Goal: Transaction & Acquisition: Download file/media

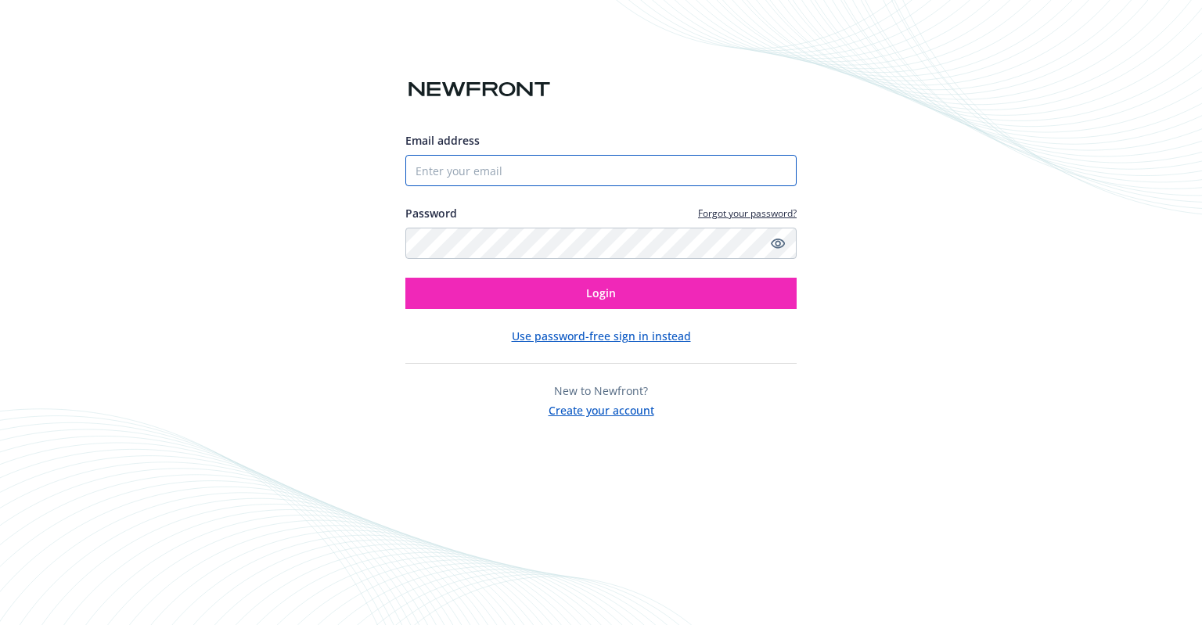
click at [498, 164] on input "Email address" at bounding box center [600, 170] width 391 height 31
click at [0, 624] on com-1password-button at bounding box center [0, 625] width 0 height 0
type input "[PERSON_NAME][EMAIL_ADDRESS][DOMAIN_NAME]"
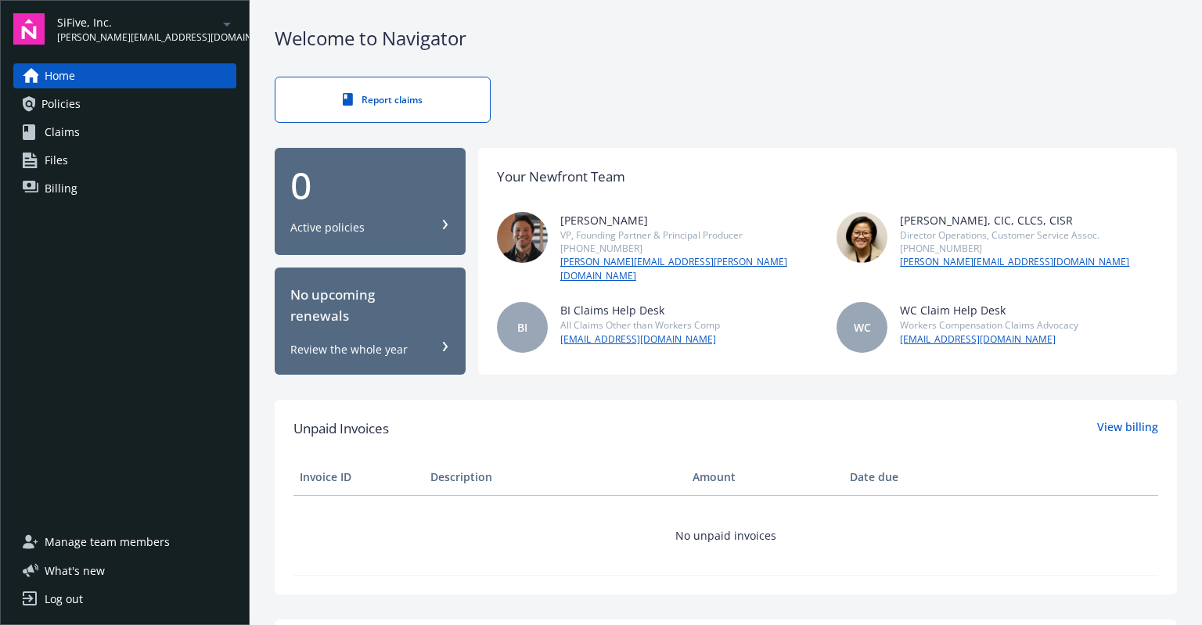
click at [182, 32] on div "SiFive, Inc. sarah@securify.us" at bounding box center [146, 29] width 179 height 31
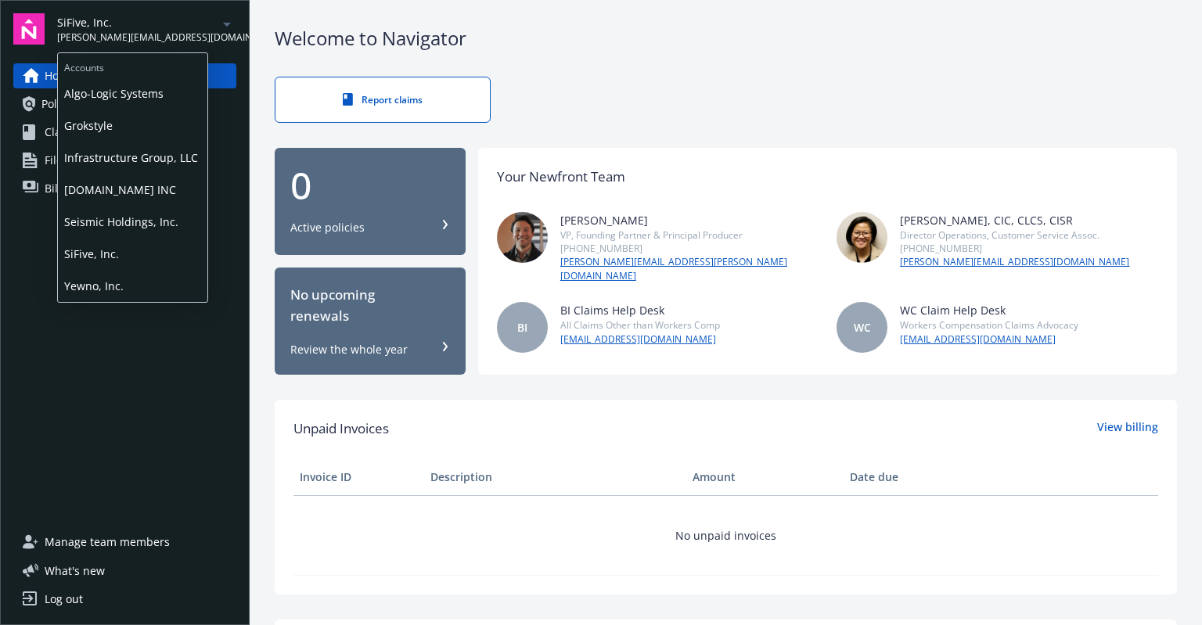
click at [113, 187] on span "SECURIFY.US INC" at bounding box center [132, 190] width 137 height 32
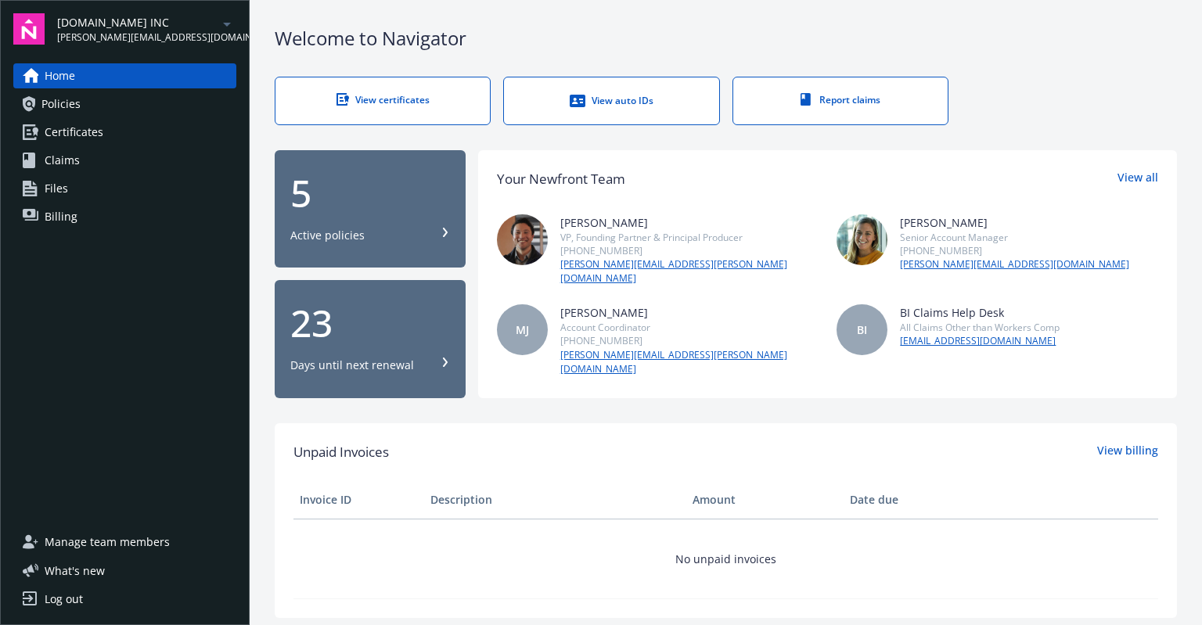
click at [68, 133] on span "Certificates" at bounding box center [74, 132] width 59 height 25
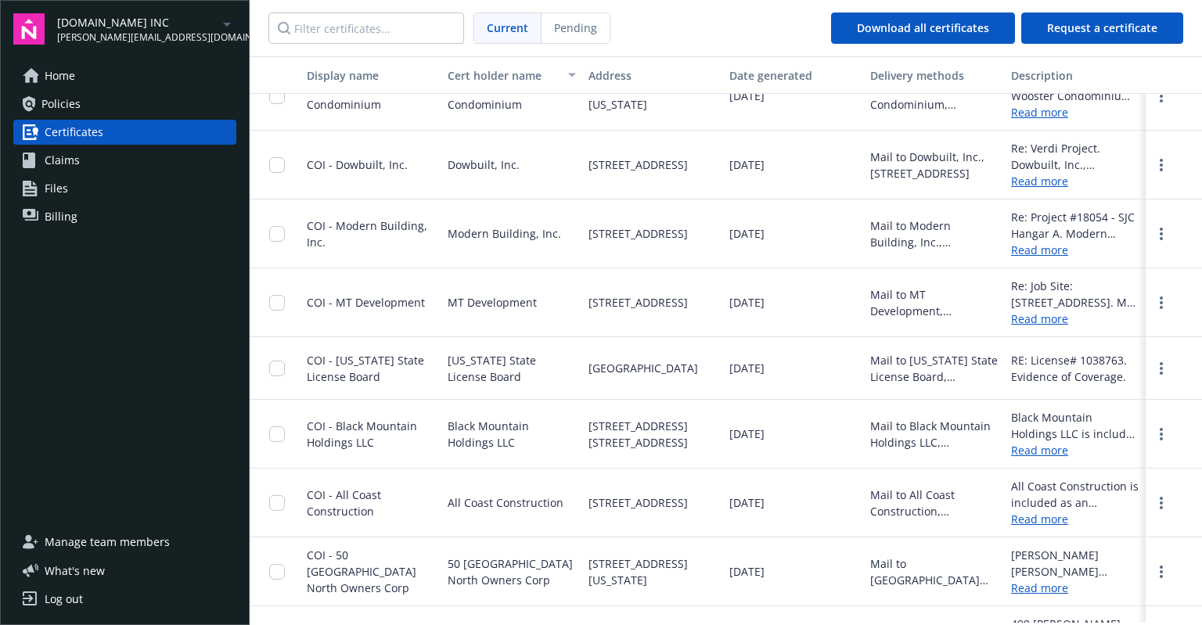
scroll to position [2426, 0]
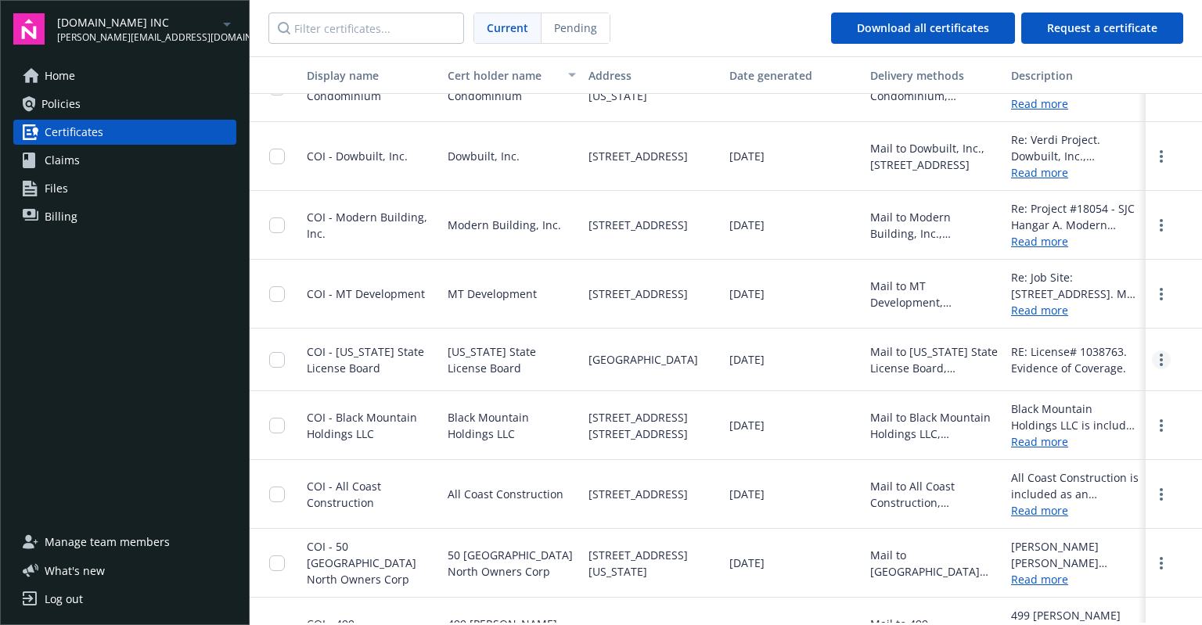
click at [1152, 359] on link "more" at bounding box center [1161, 360] width 19 height 19
click at [1108, 394] on link "Download" at bounding box center [1119, 391] width 102 height 31
